Goal: Information Seeking & Learning: Learn about a topic

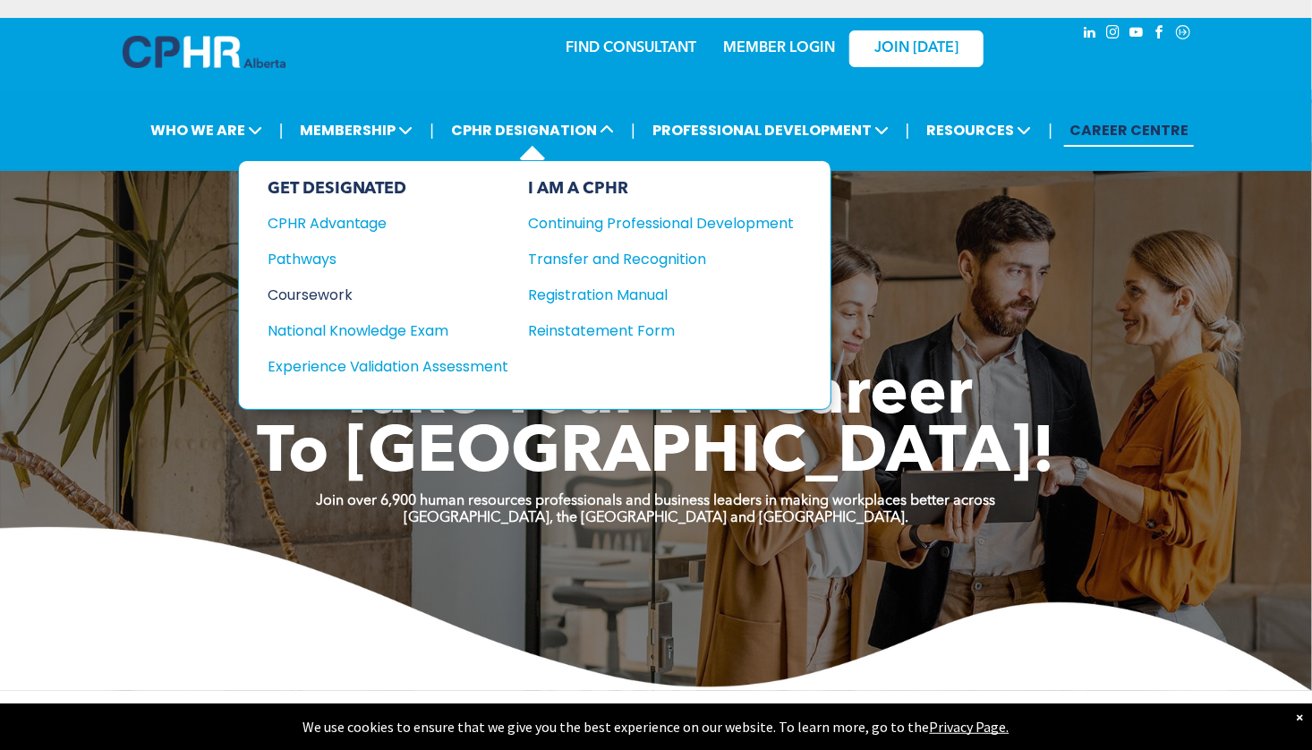
click at [323, 296] on div "Coursework" at bounding box center [377, 295] width 218 height 22
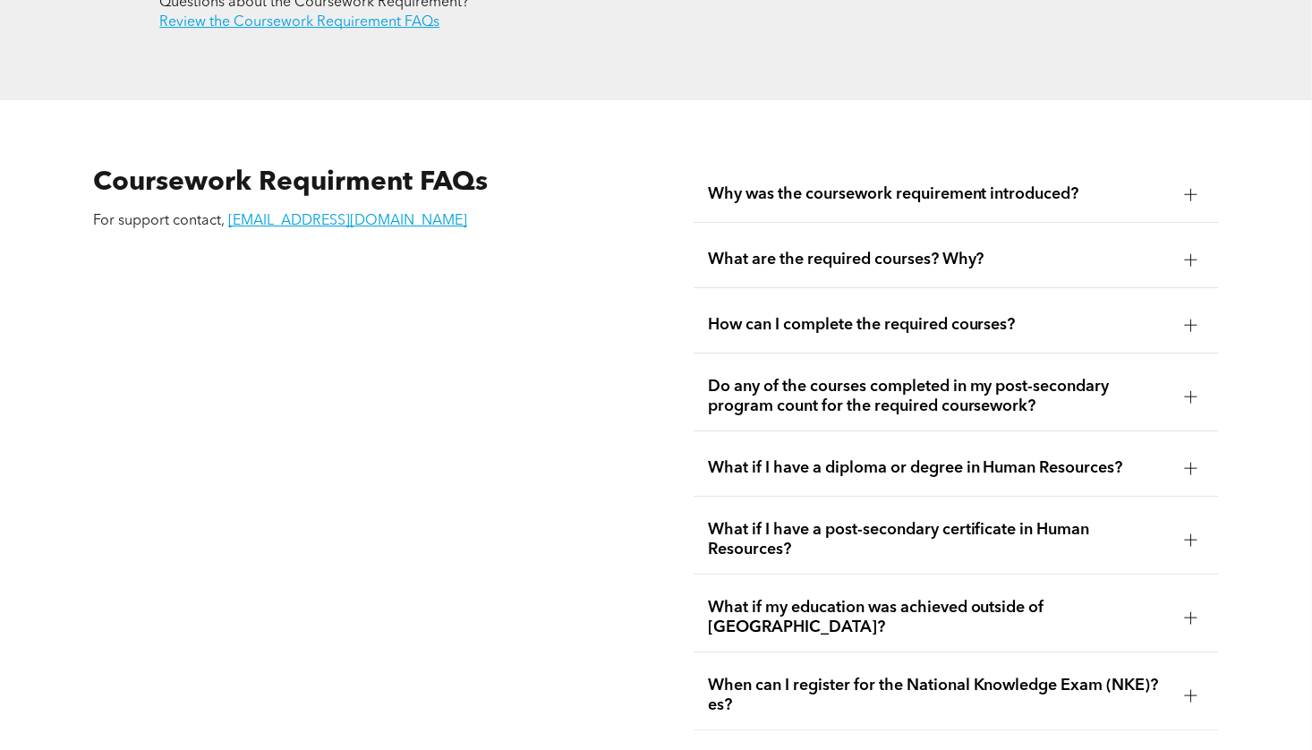
scroll to position [2979, 0]
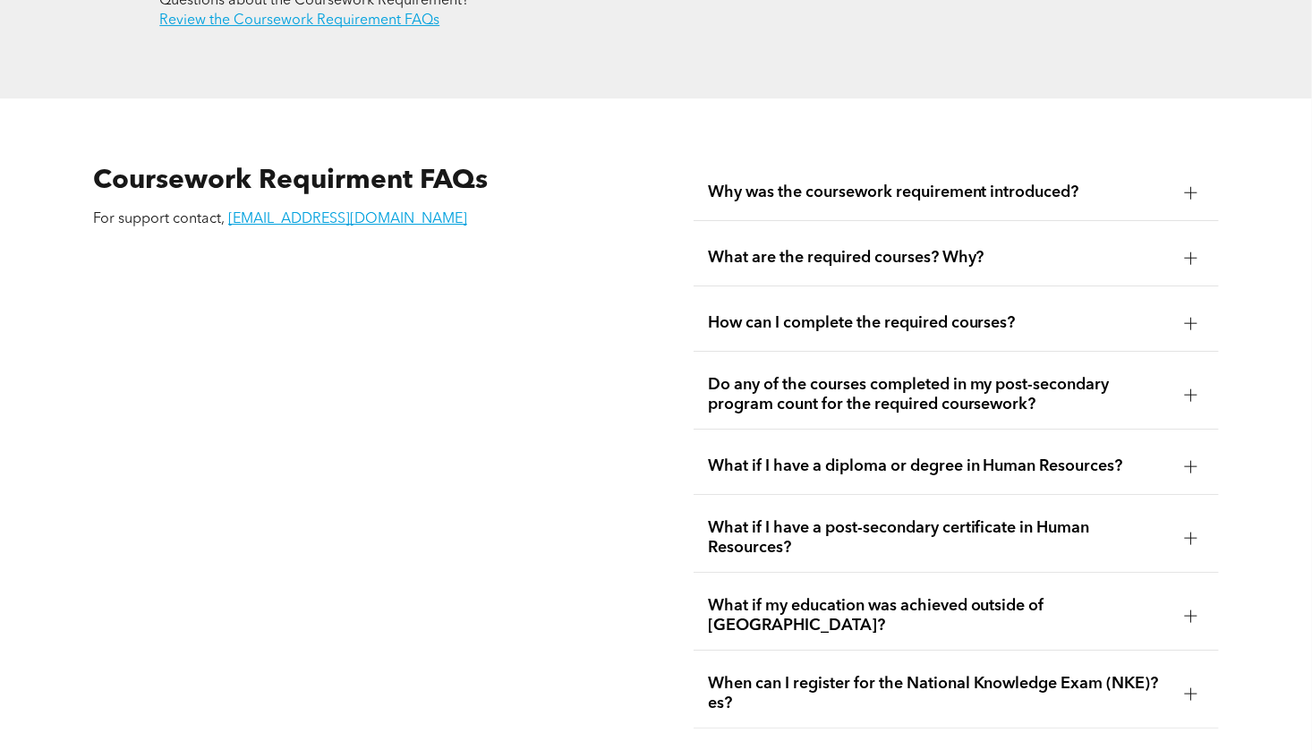
click at [829, 246] on div "What are the required courses? Why?" at bounding box center [957, 258] width 526 height 56
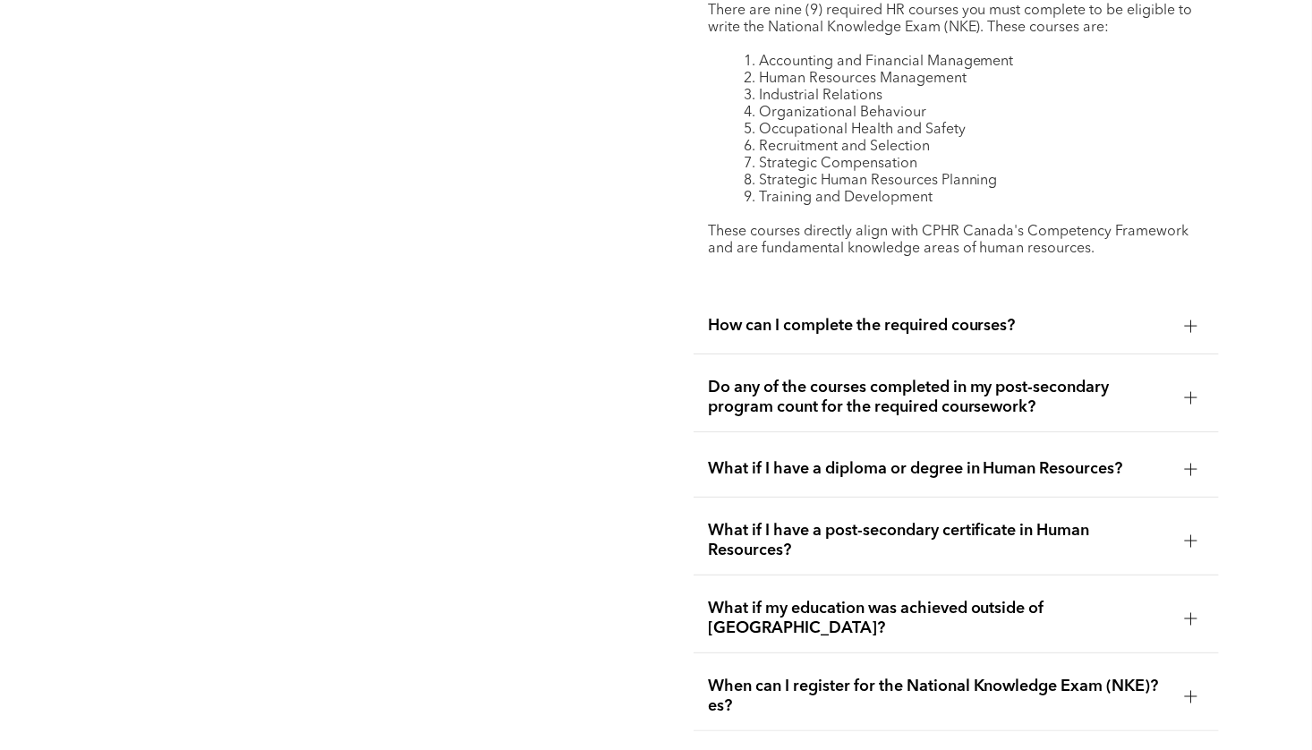
scroll to position [3337, 0]
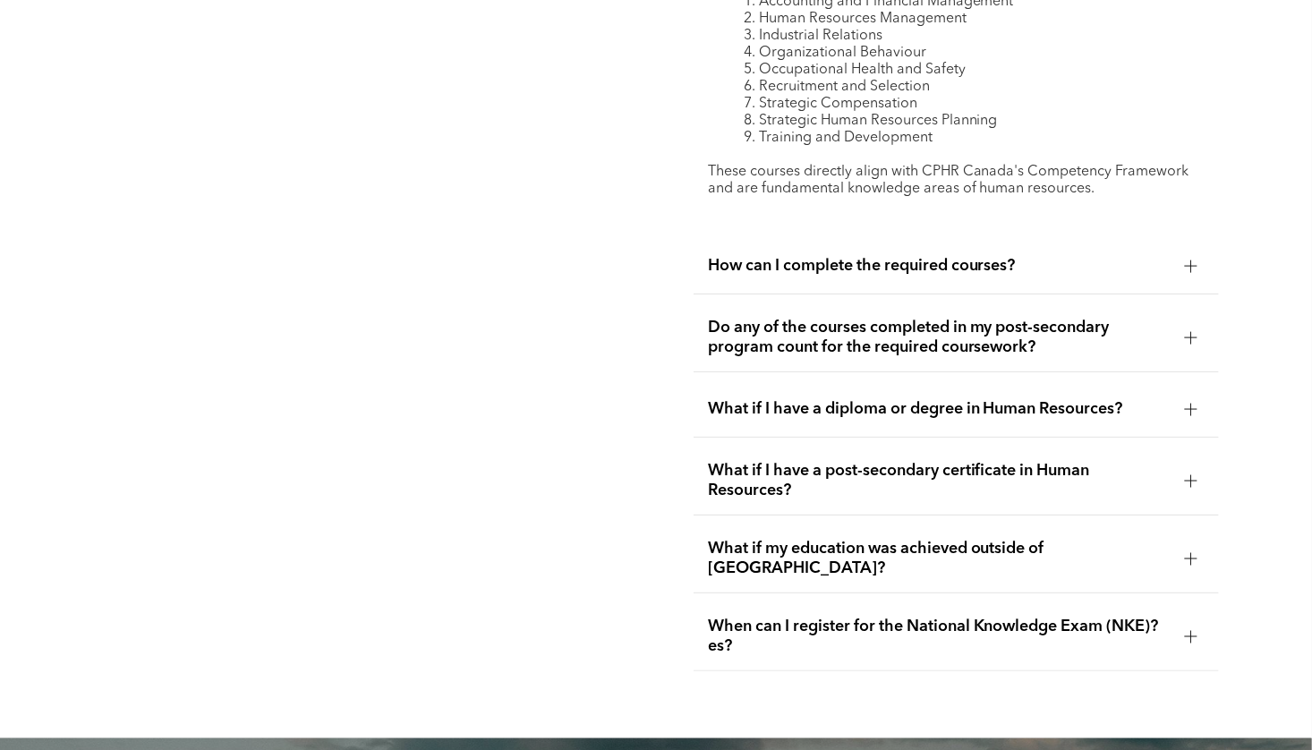
click at [725, 256] on span "How can I complete the required courses?" at bounding box center [939, 266] width 463 height 20
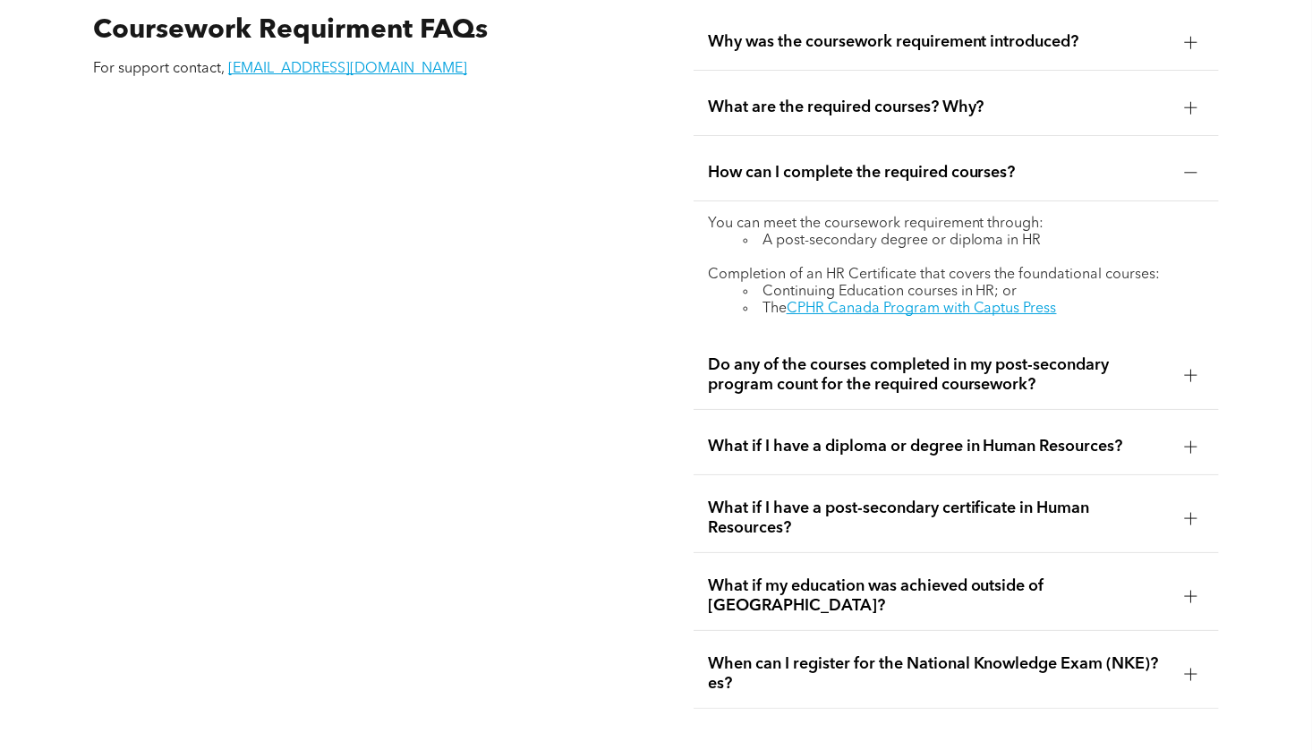
scroll to position [3158, 0]
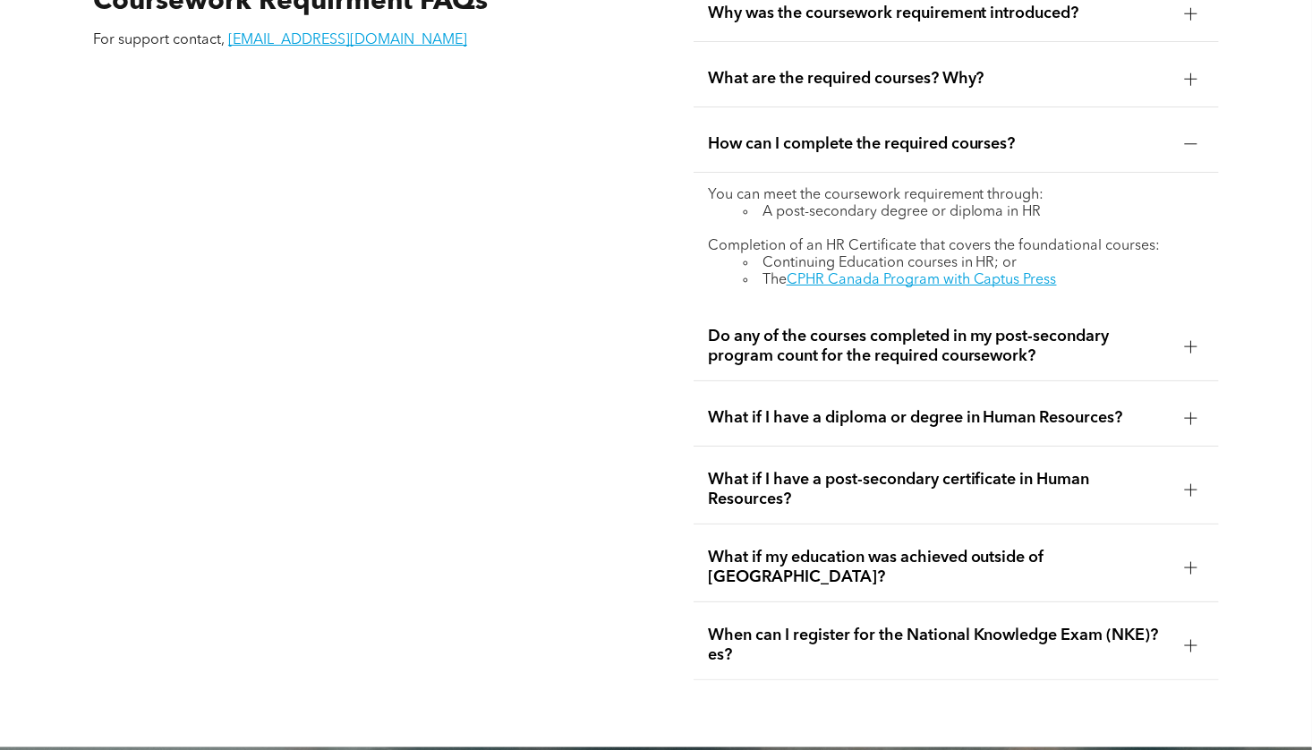
click at [842, 411] on div "What if I have a diploma or degree in Human Resources?" at bounding box center [957, 418] width 526 height 56
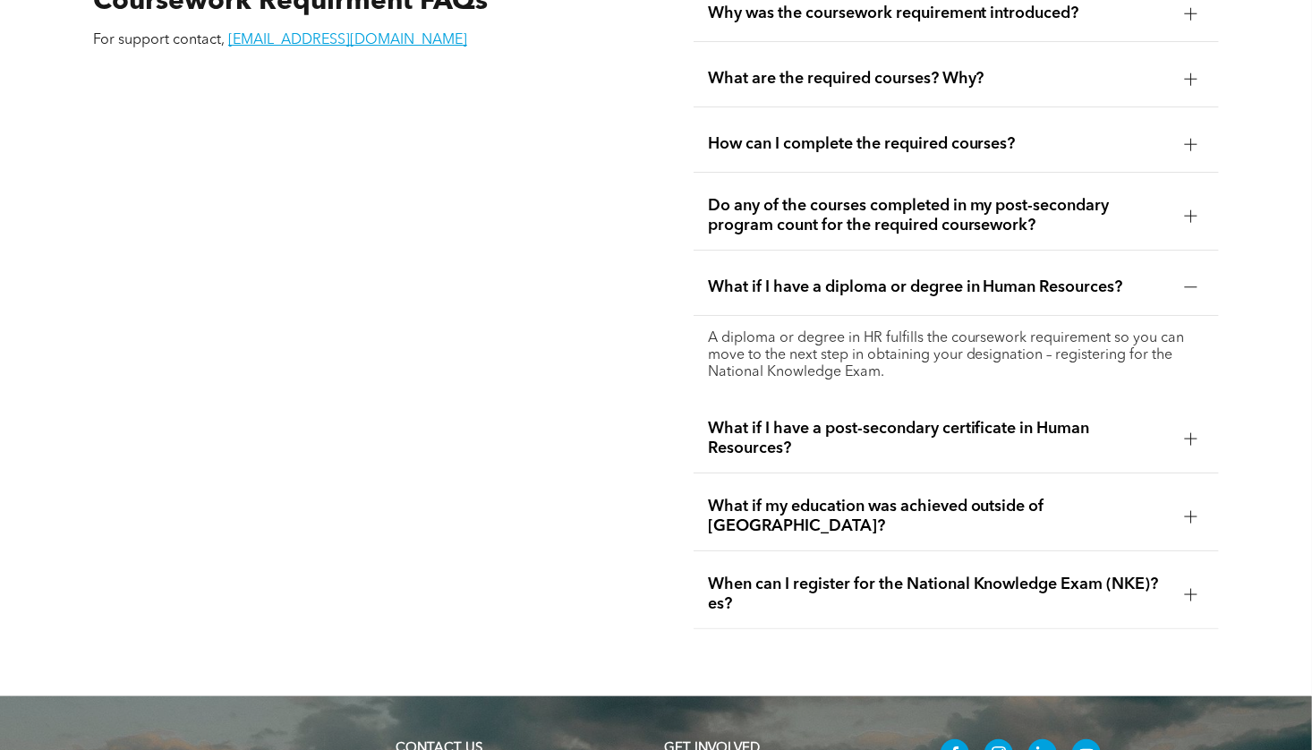
click at [721, 419] on span "What if I have a post-secondary certificate in Human Resources?" at bounding box center [939, 438] width 463 height 39
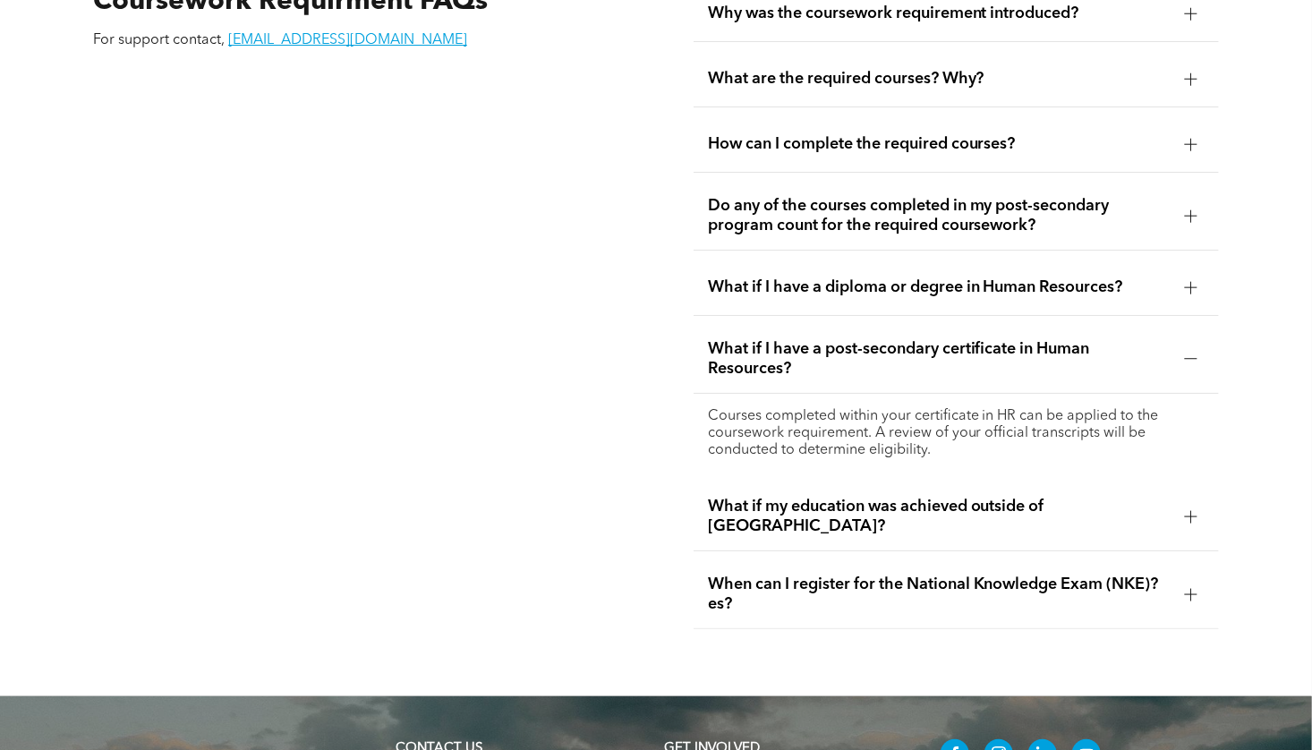
click at [739, 497] on span "What if my education was achieved outside of [GEOGRAPHIC_DATA]?" at bounding box center [939, 516] width 463 height 39
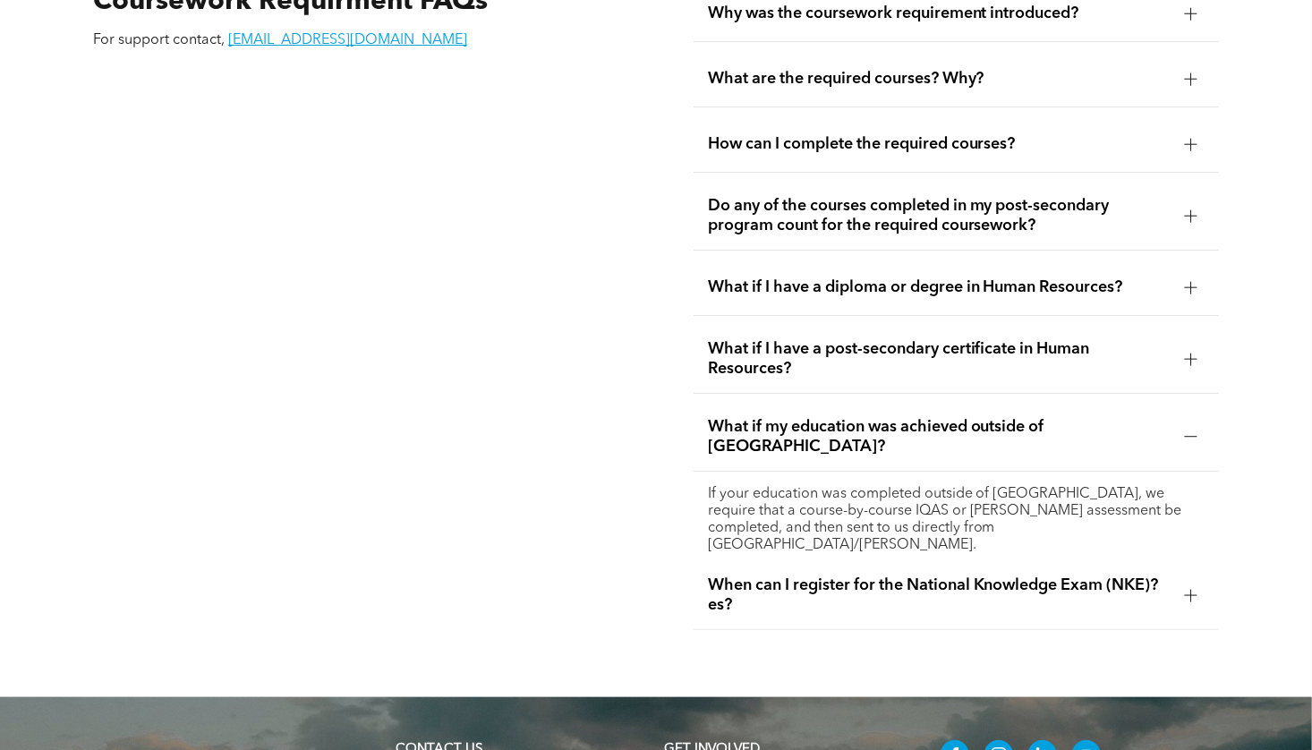
click at [783, 576] on span "When can I register for the National Knowledge Exam (NKE)?es?" at bounding box center [939, 595] width 463 height 39
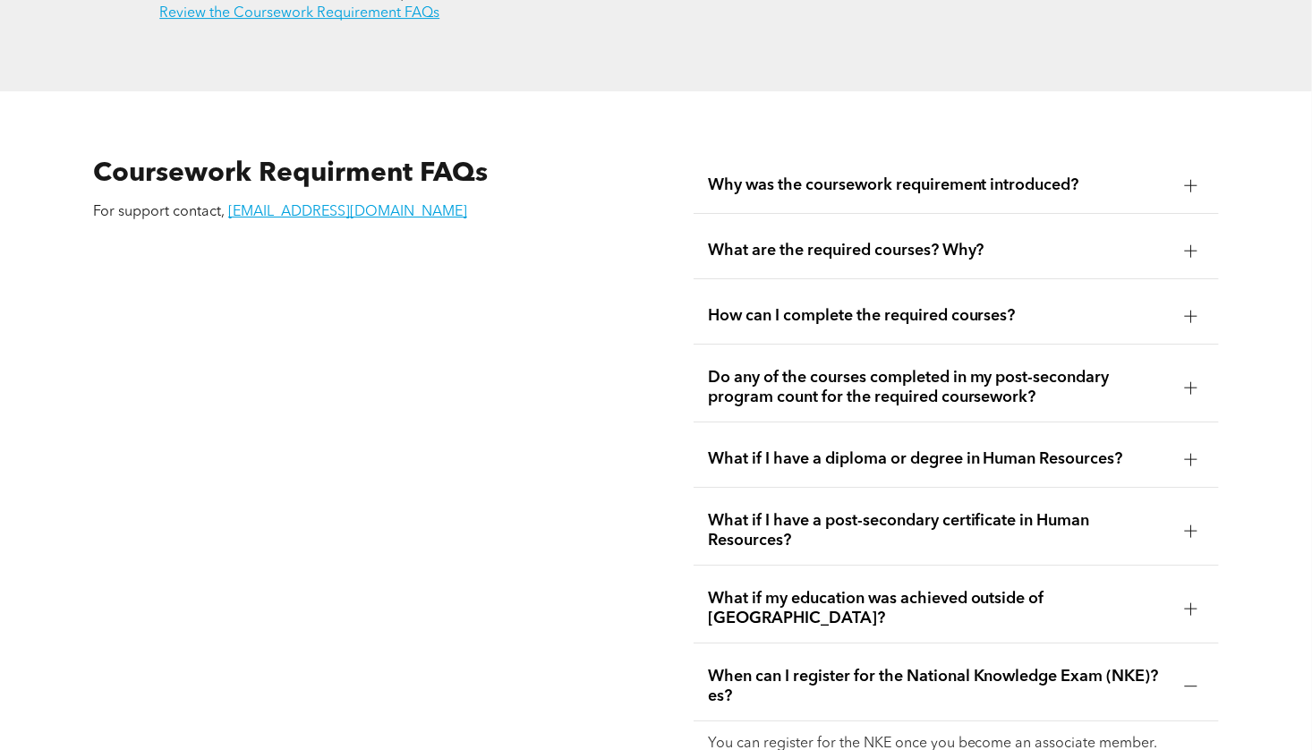
scroll to position [2979, 0]
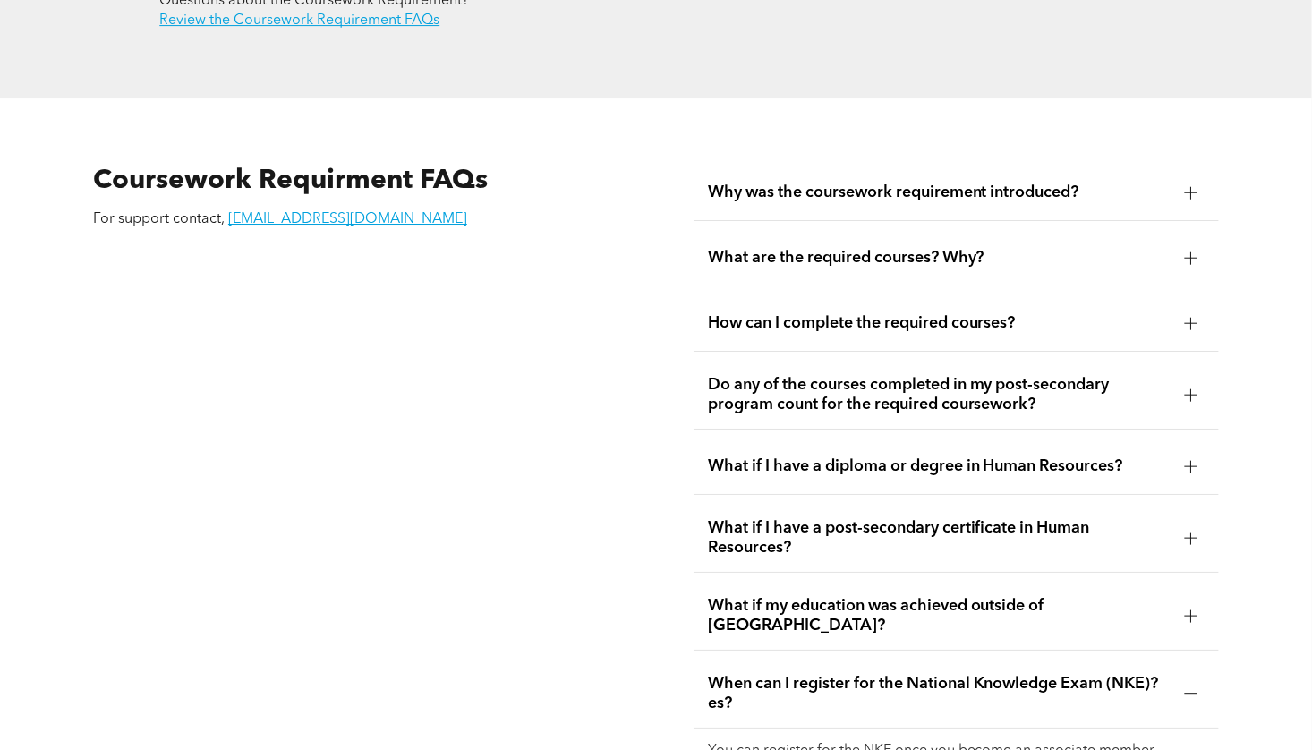
click at [807, 382] on span "Do any of the courses completed in my post-secondary program count for the requ…" at bounding box center [939, 394] width 463 height 39
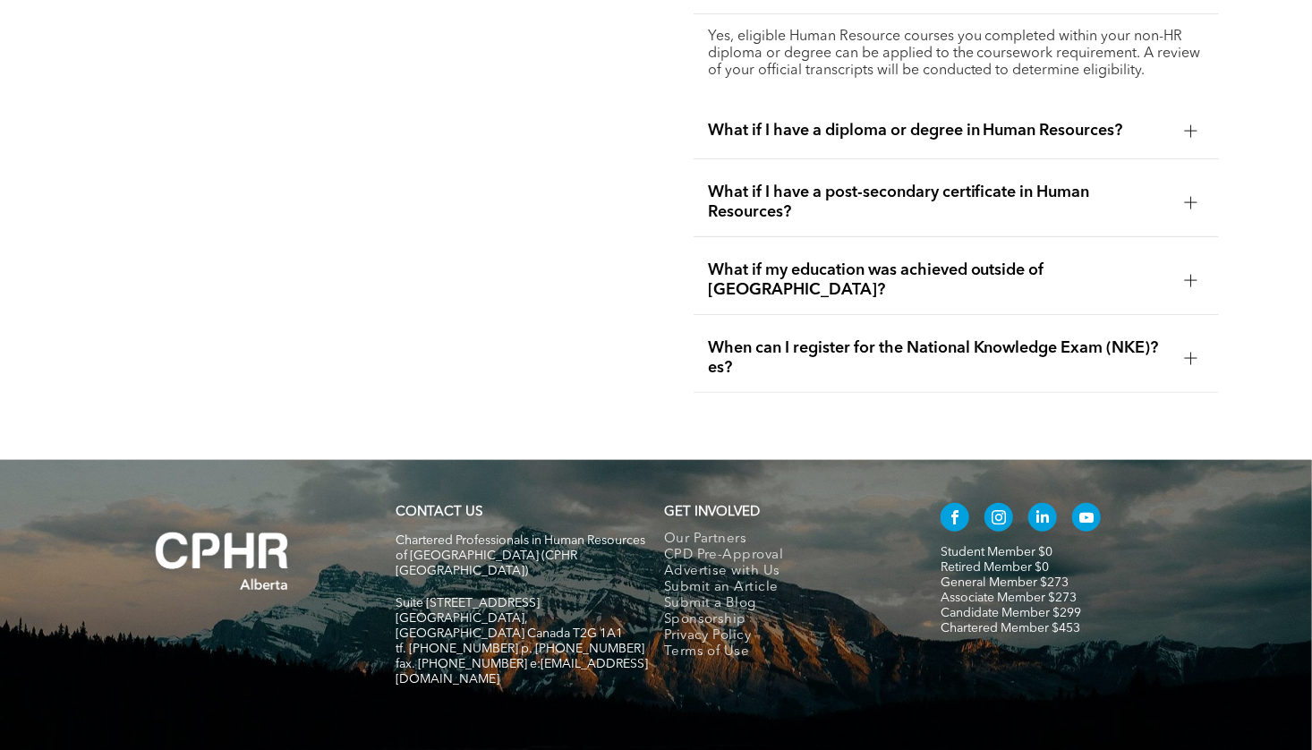
scroll to position [3418, 0]
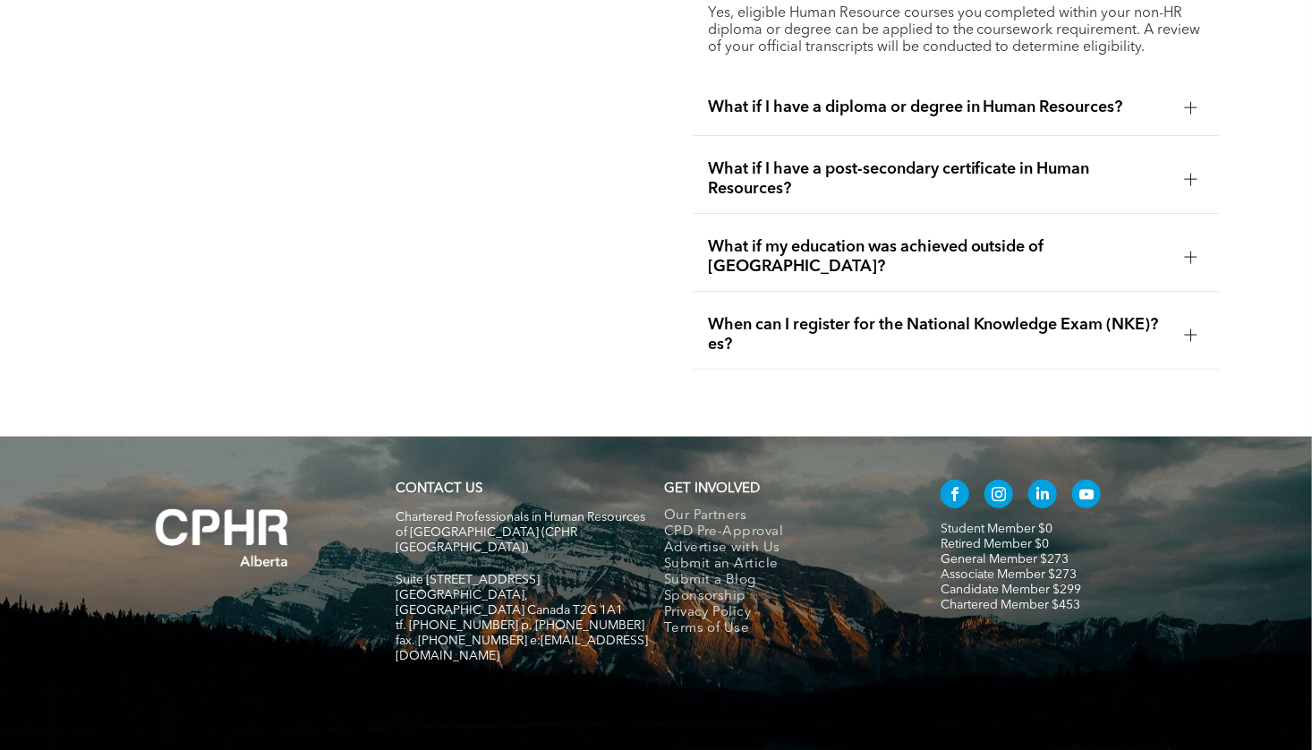
click at [789, 315] on span "When can I register for the National Knowledge Exam (NKE)?es?" at bounding box center [939, 334] width 463 height 39
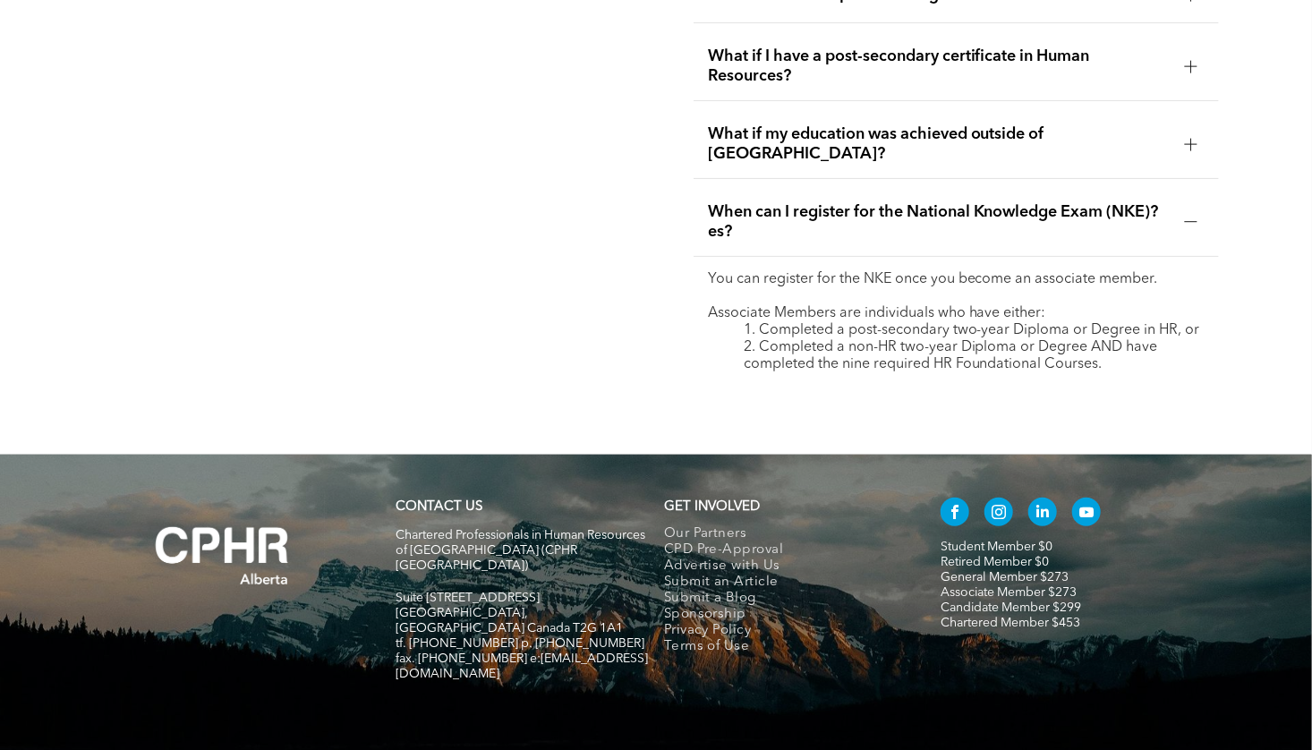
scroll to position [3469, 0]
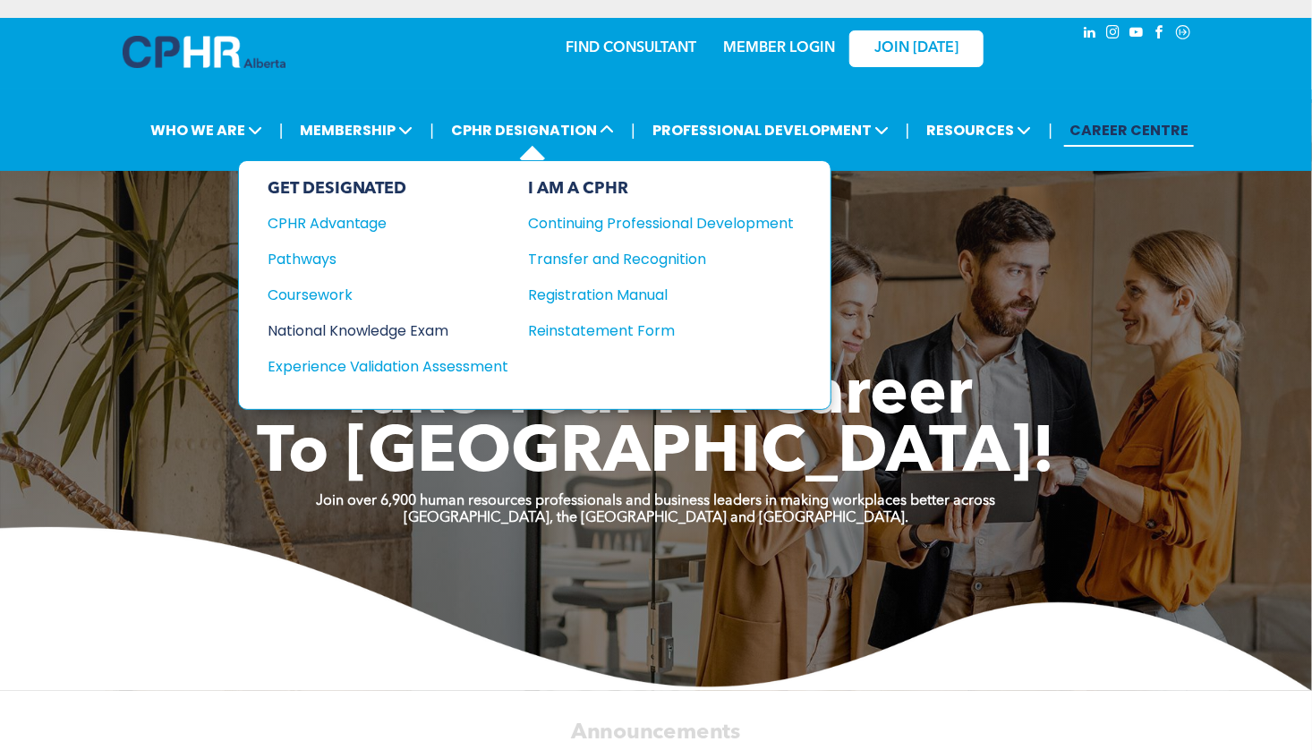
click at [302, 328] on div "National Knowledge Exam" at bounding box center [377, 331] width 218 height 22
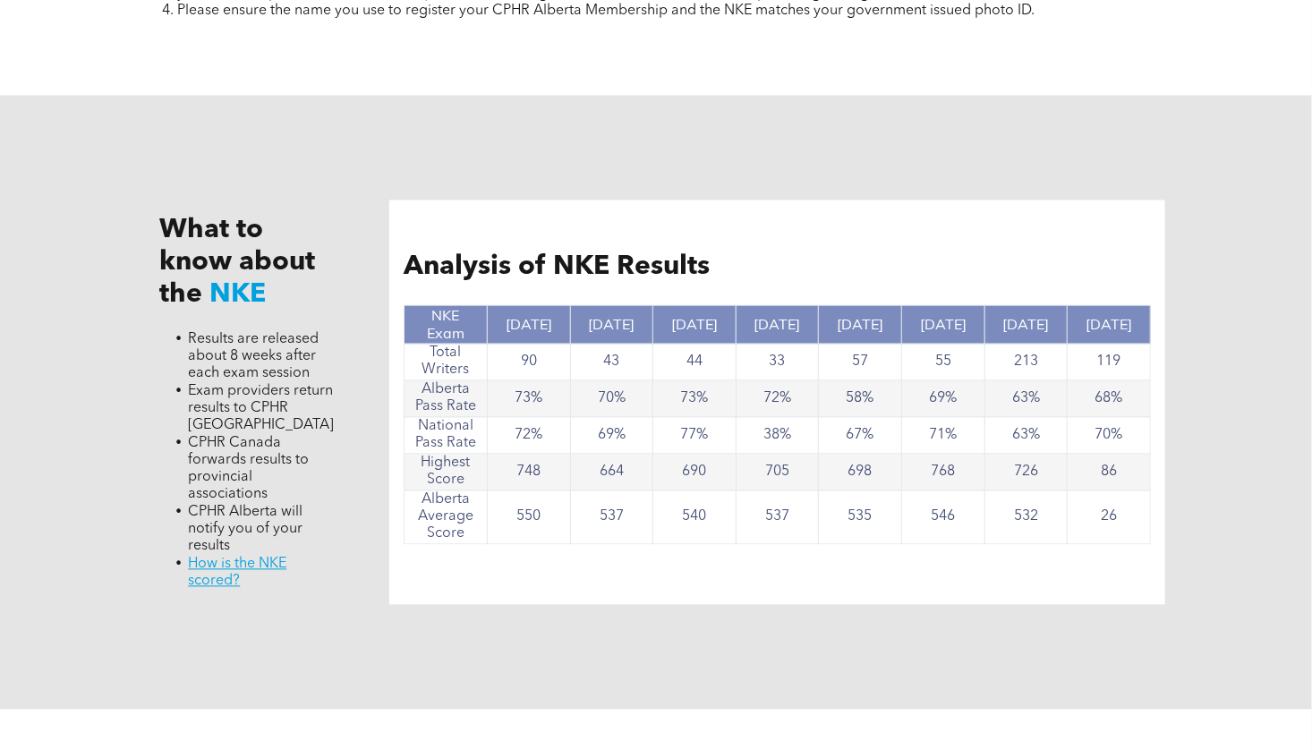
scroll to position [1611, 0]
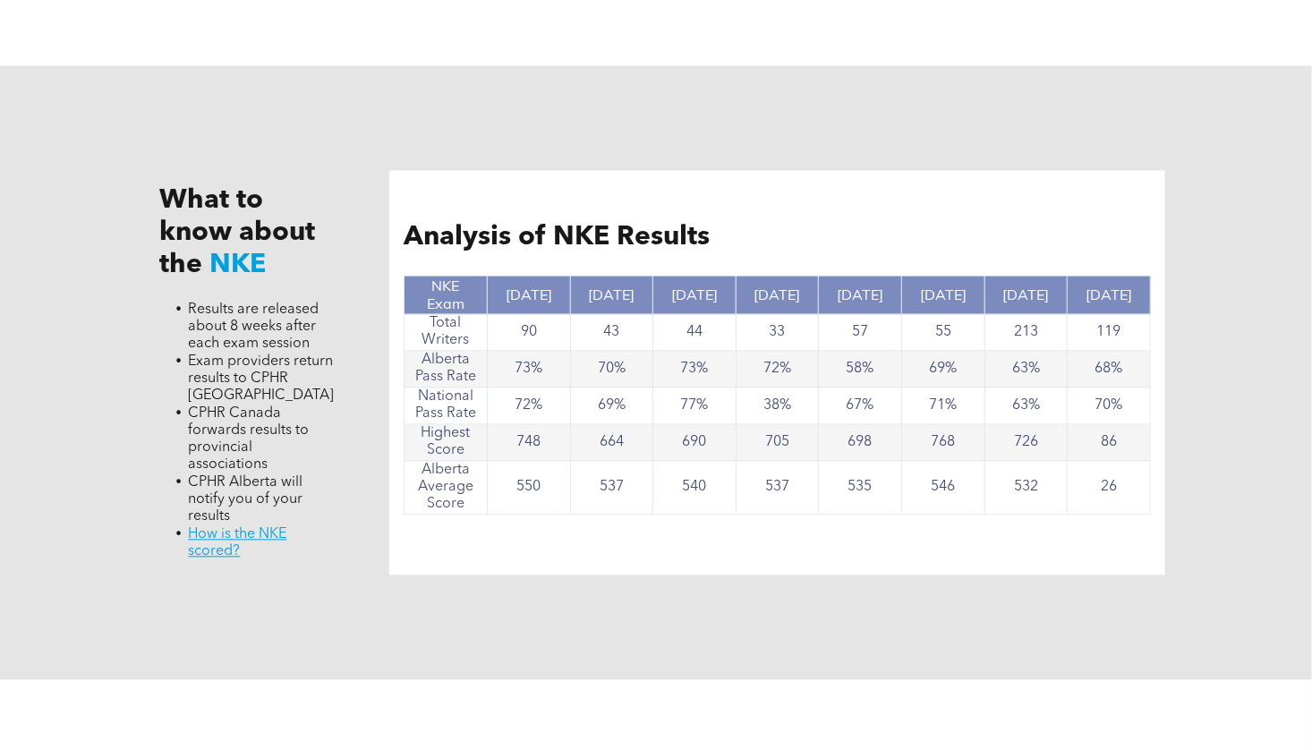
drag, startPoint x: 445, startPoint y: 374, endPoint x: 496, endPoint y: 384, distance: 52.0
click at [496, 384] on tr "Alberta Pass Rate 73% 70% 73% 72% 58% 69% 63% 68%" at bounding box center [778, 370] width 747 height 37
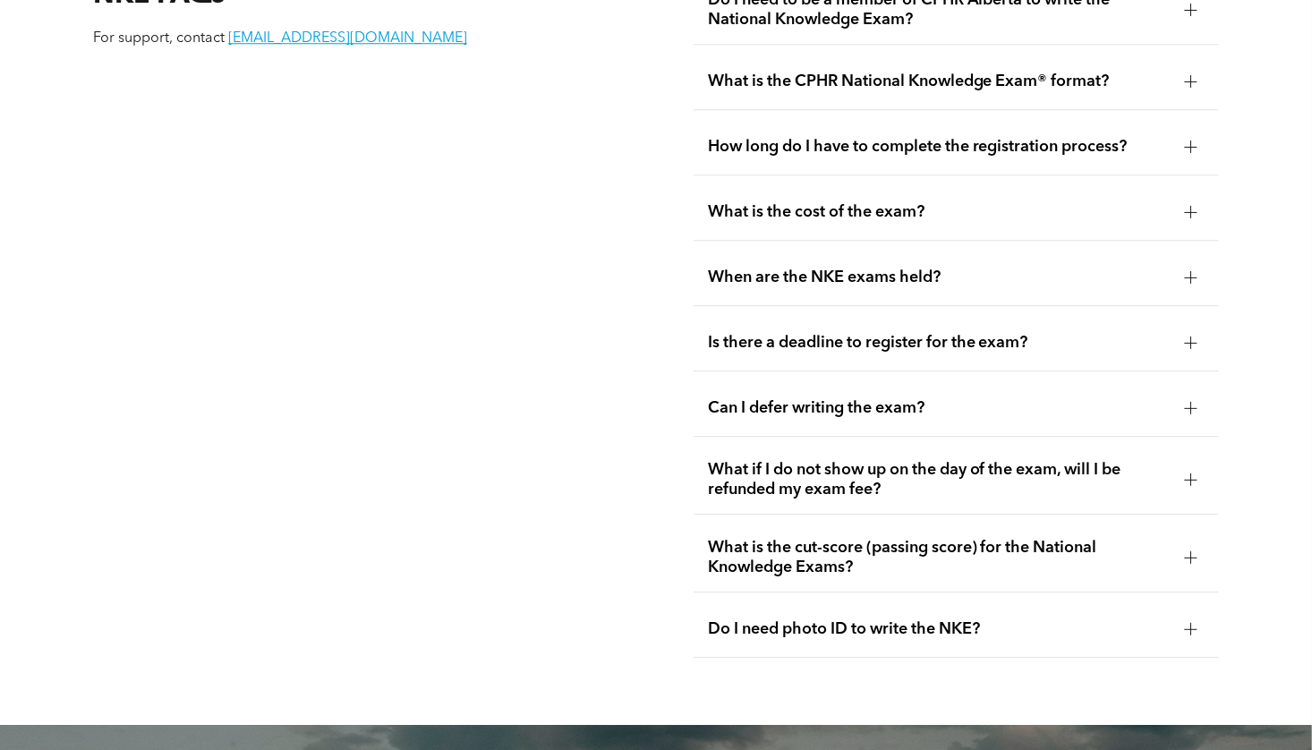
scroll to position [2328, 0]
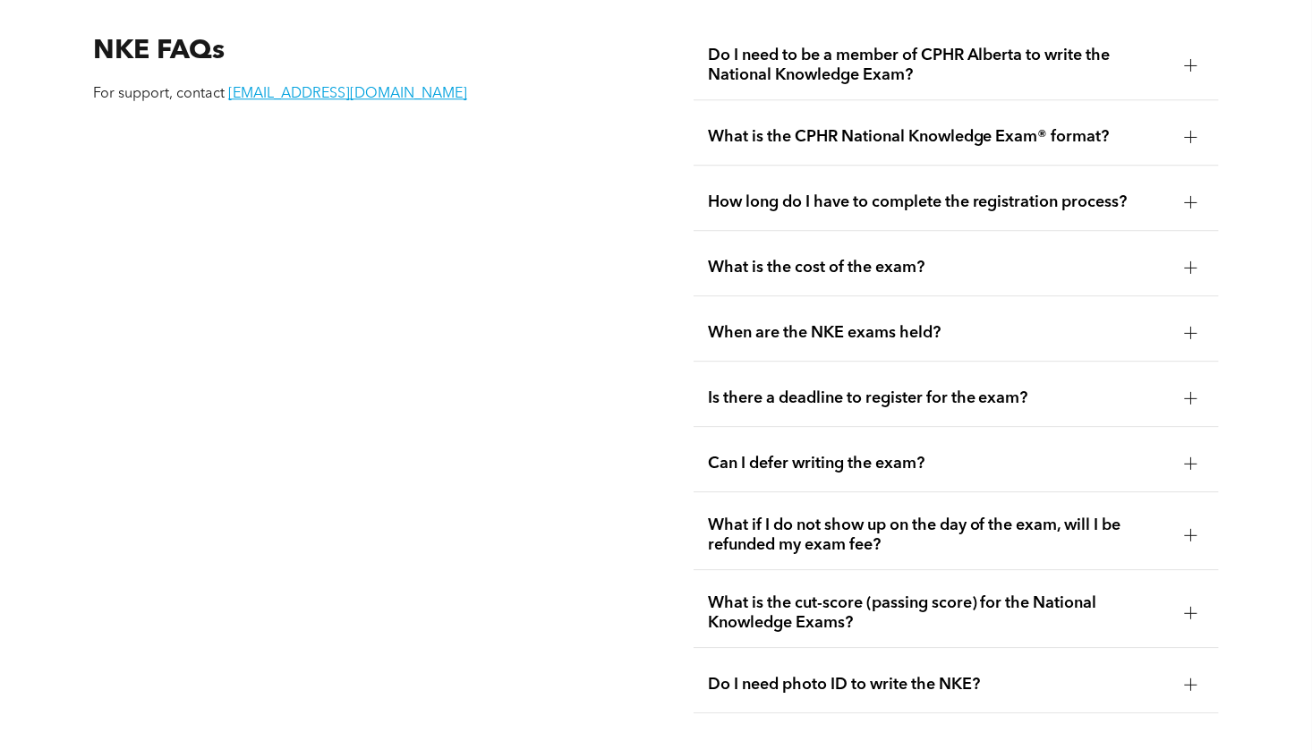
click at [748, 127] on span "What is the CPHR National Knowledge Exam® format?" at bounding box center [939, 137] width 463 height 20
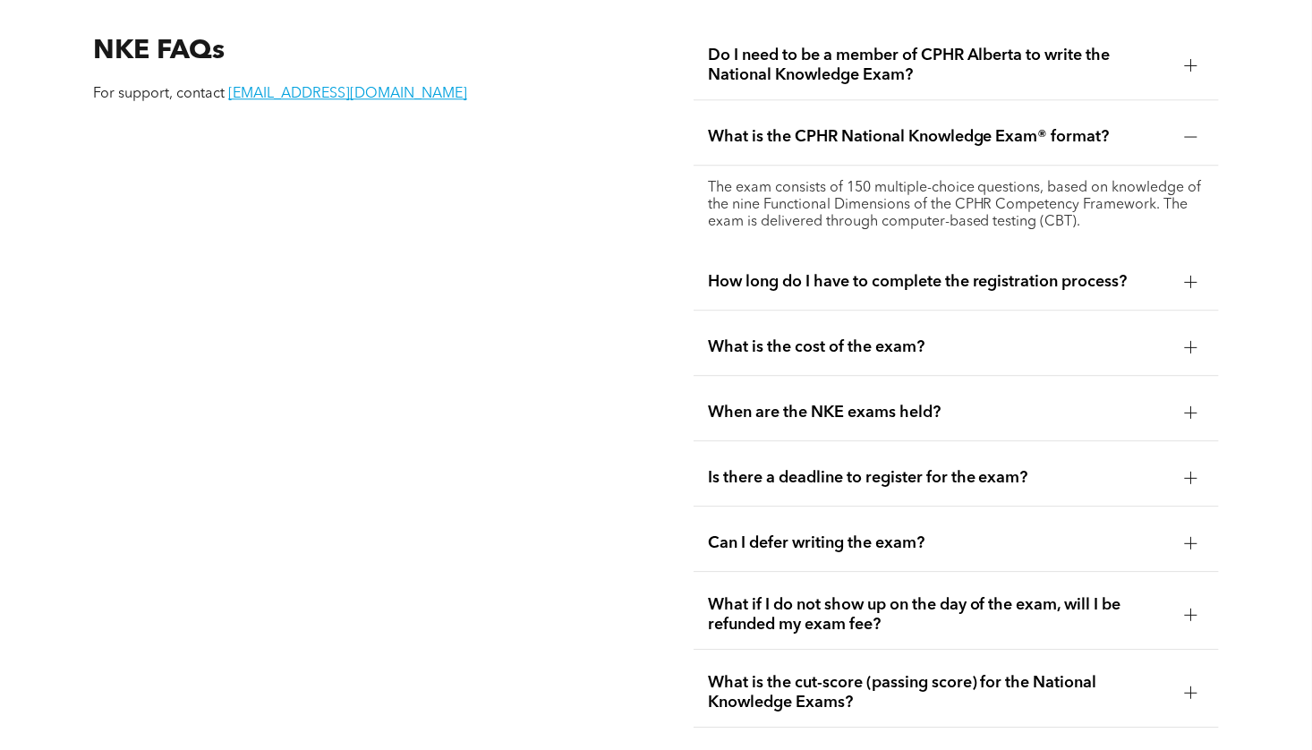
scroll to position [2417, 0]
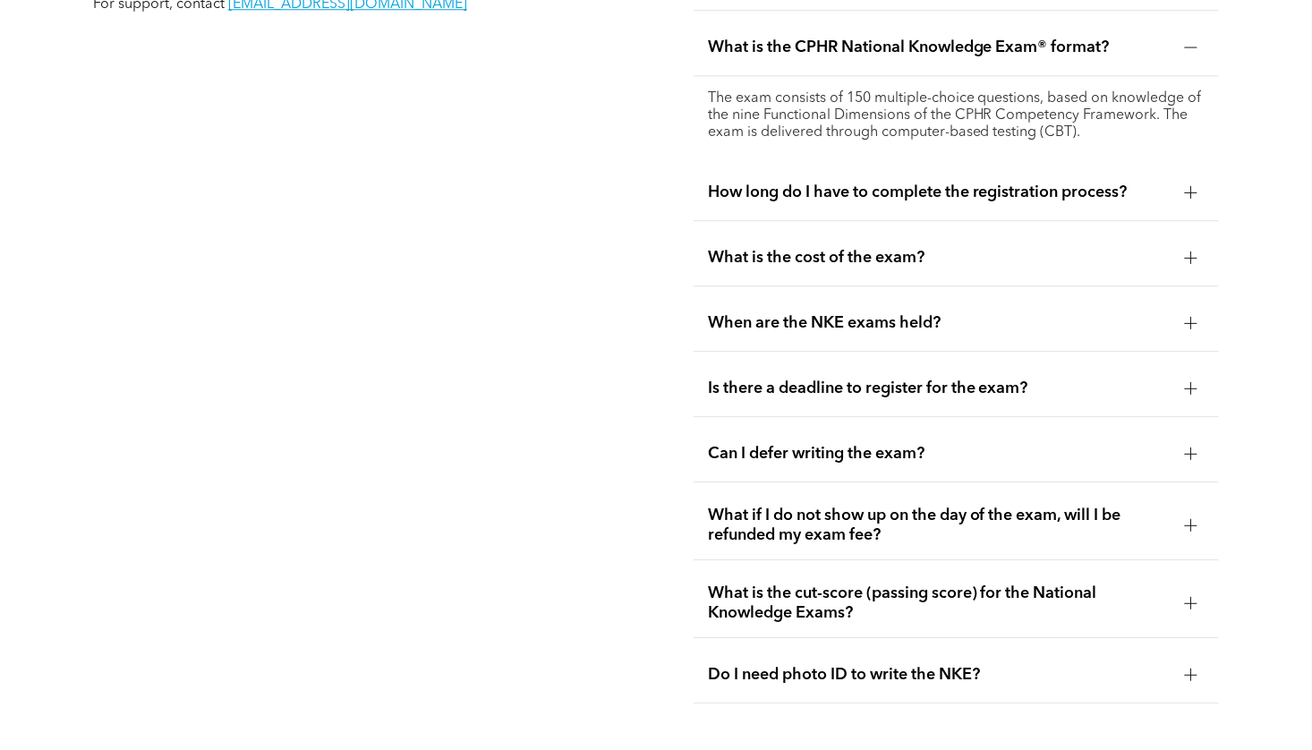
click at [743, 183] on span "How long do I have to complete the registration process?" at bounding box center [939, 193] width 463 height 20
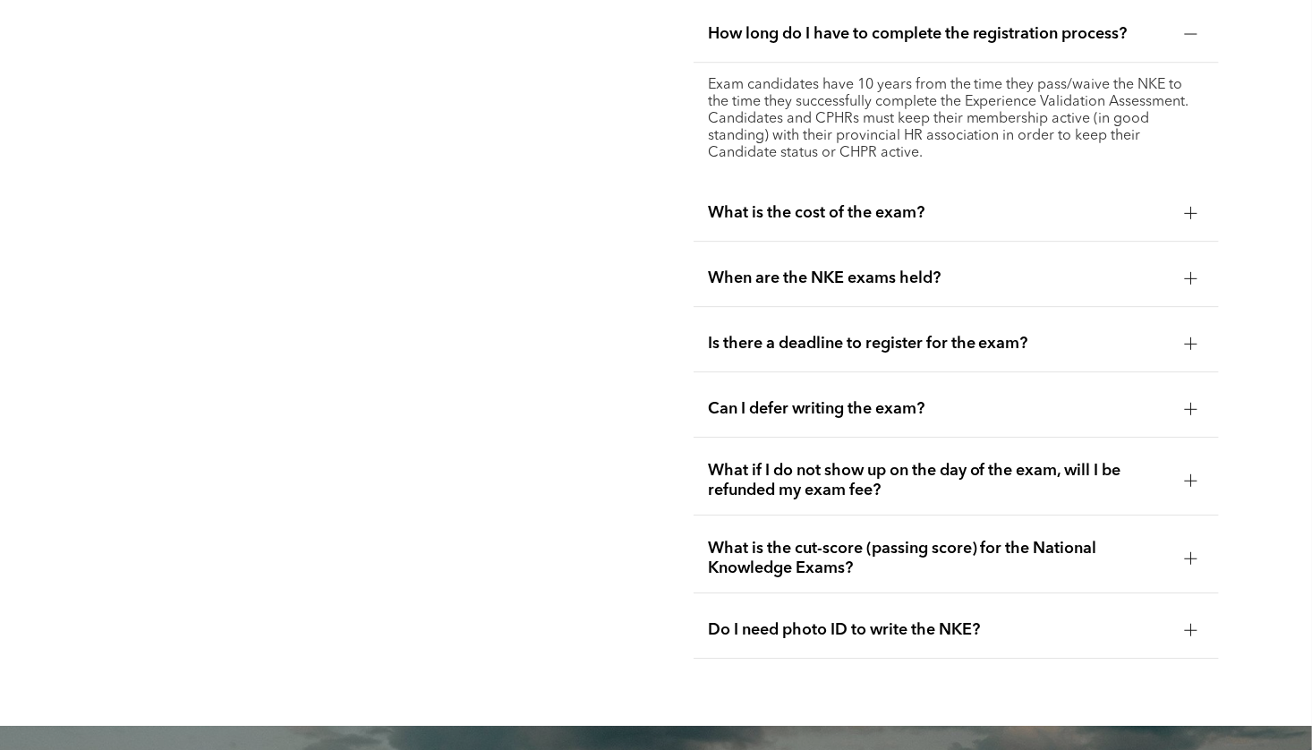
scroll to position [2507, 0]
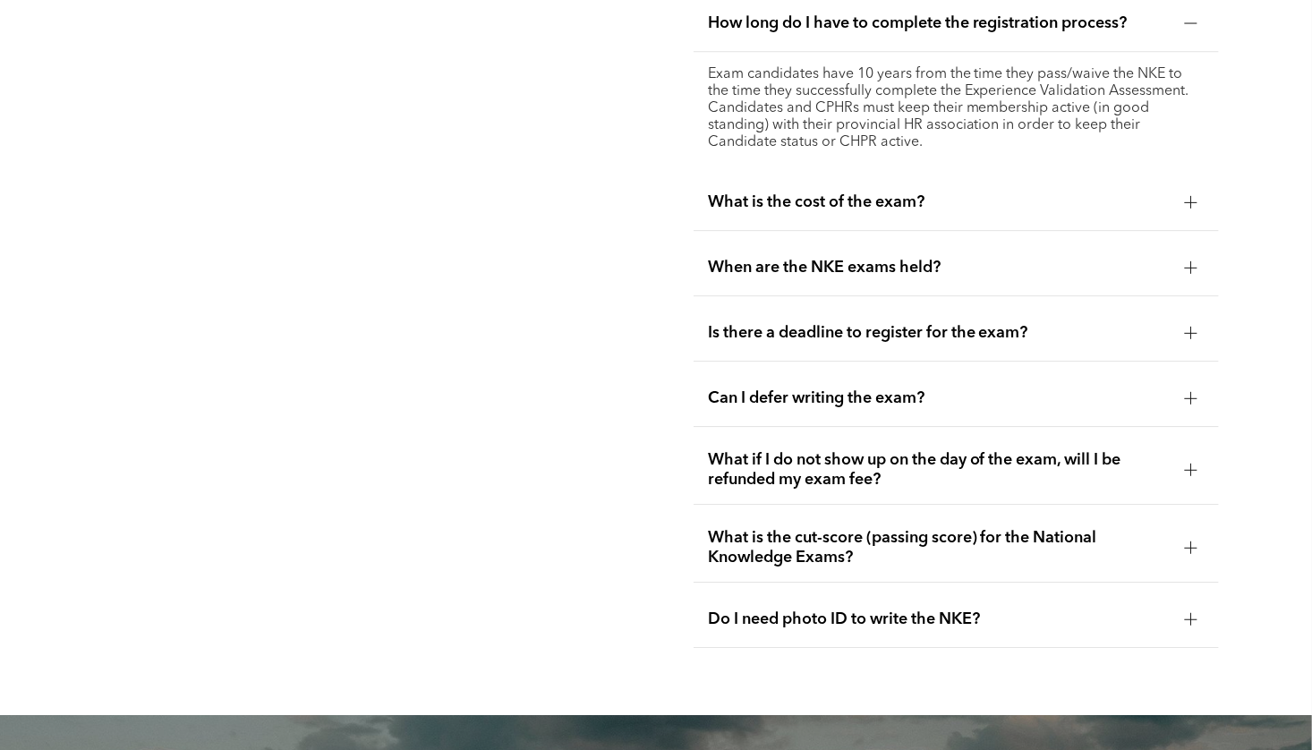
click at [789, 192] on span "What is the cost of the exam?" at bounding box center [939, 202] width 463 height 20
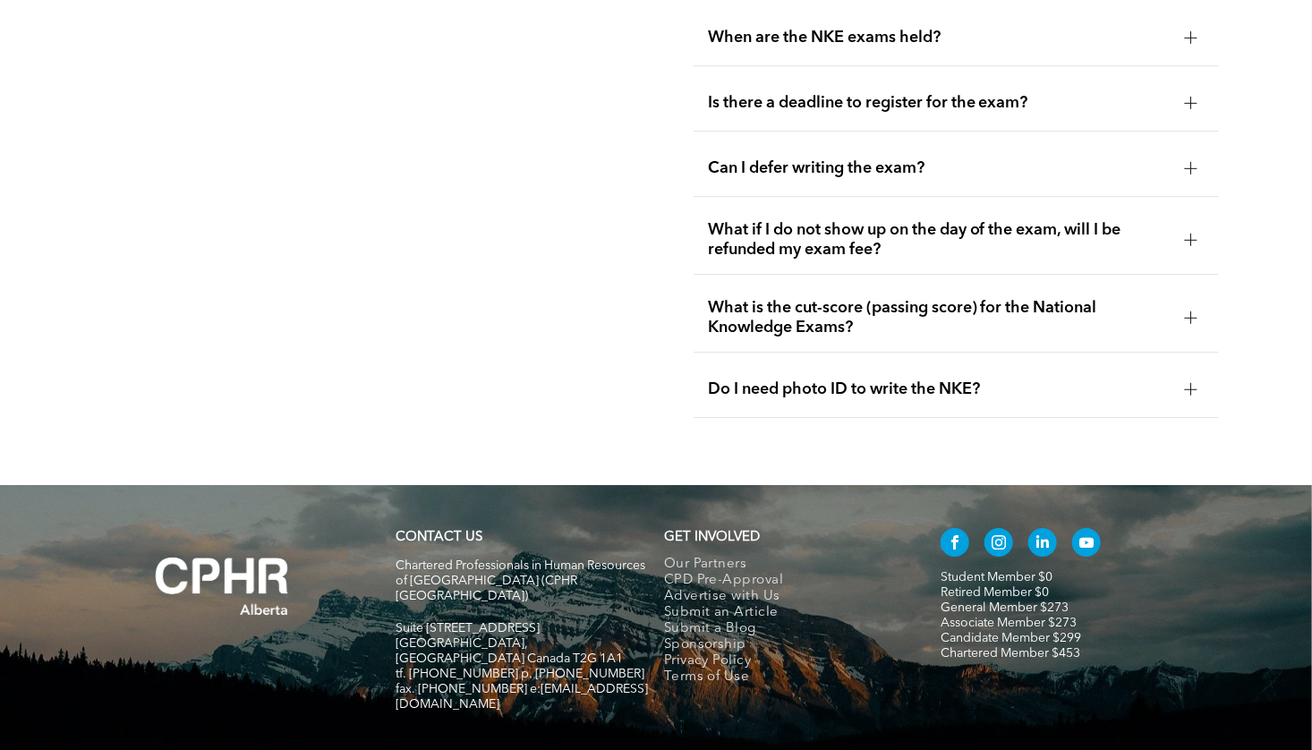
scroll to position [2747, 0]
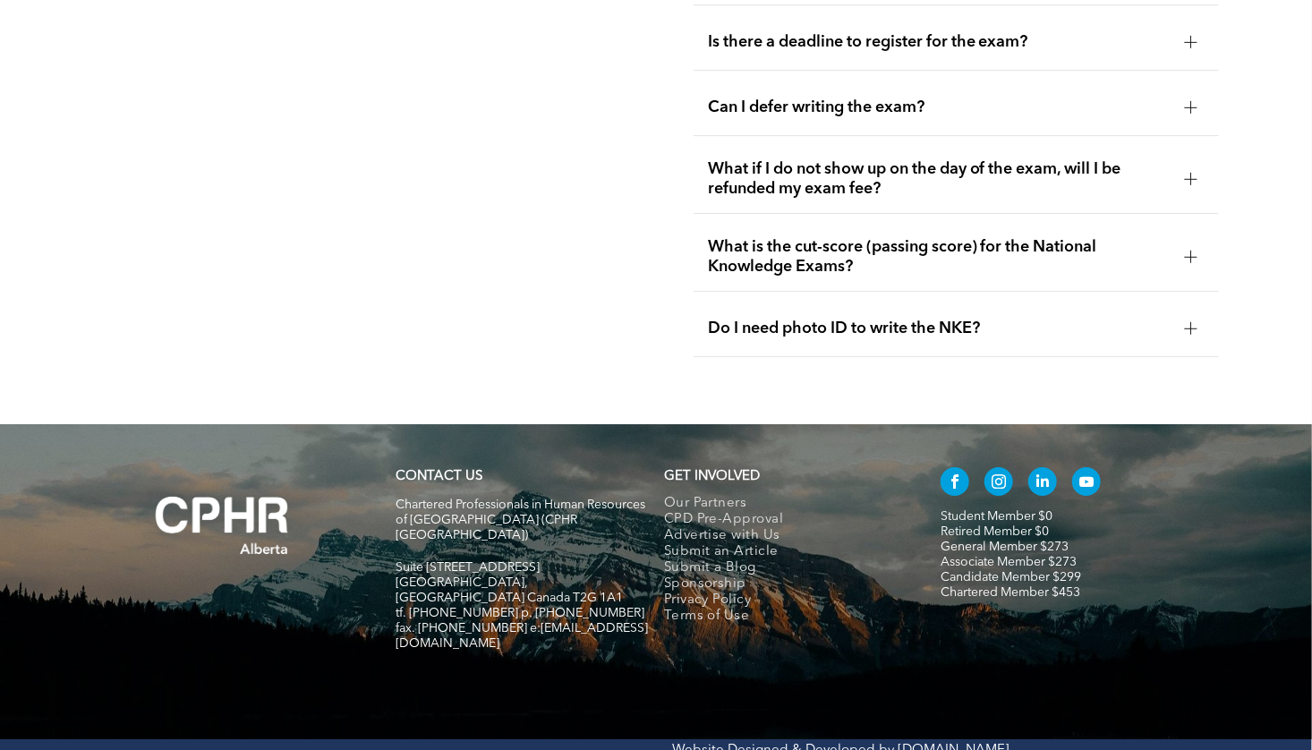
click at [793, 319] on span "Do I need photo ID to write the NKE?" at bounding box center [939, 329] width 463 height 20
